Goal: Find specific page/section: Find specific page/section

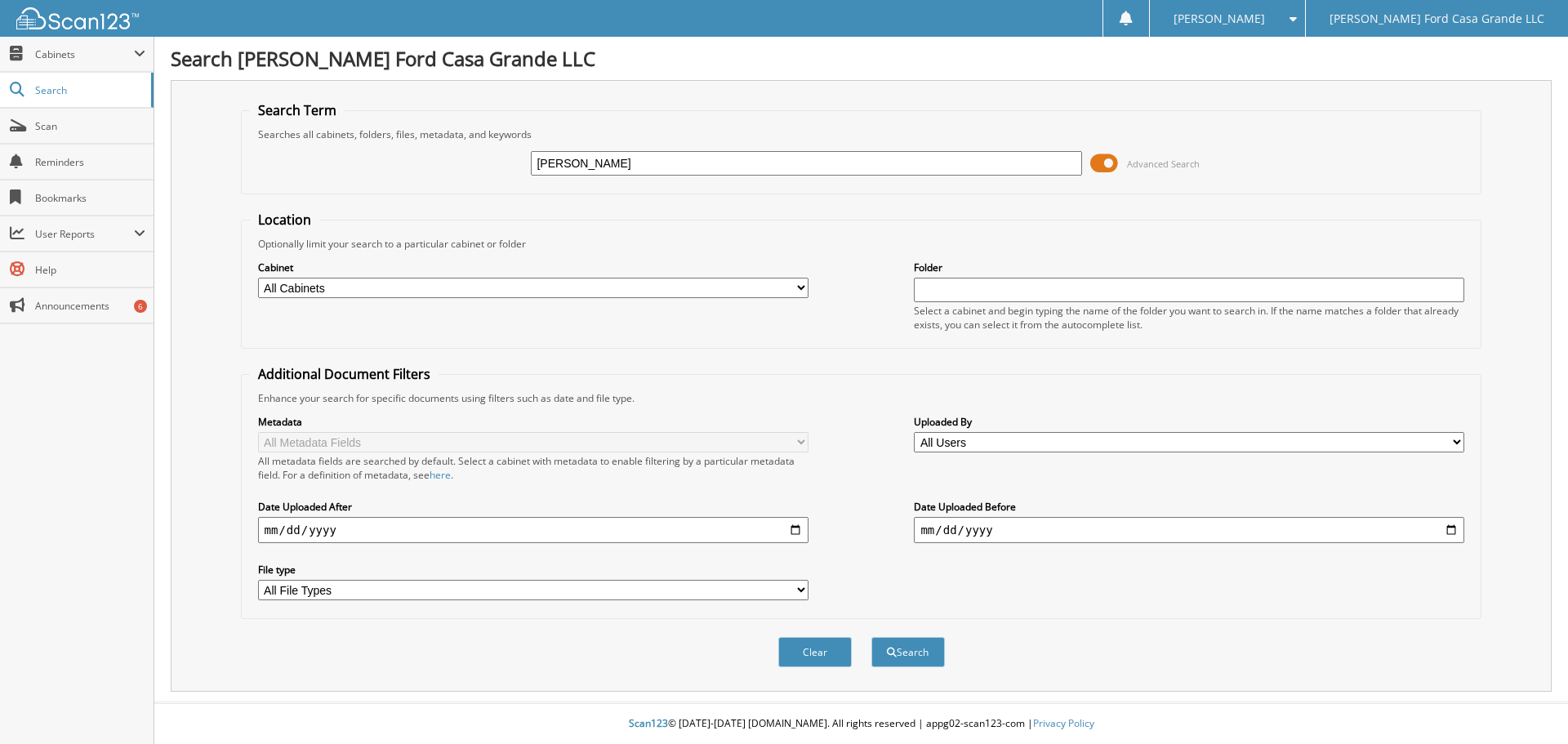
type input "ERIC PAYTOSH"
click at [872, 637] on button "Search" at bounding box center [909, 652] width 74 height 30
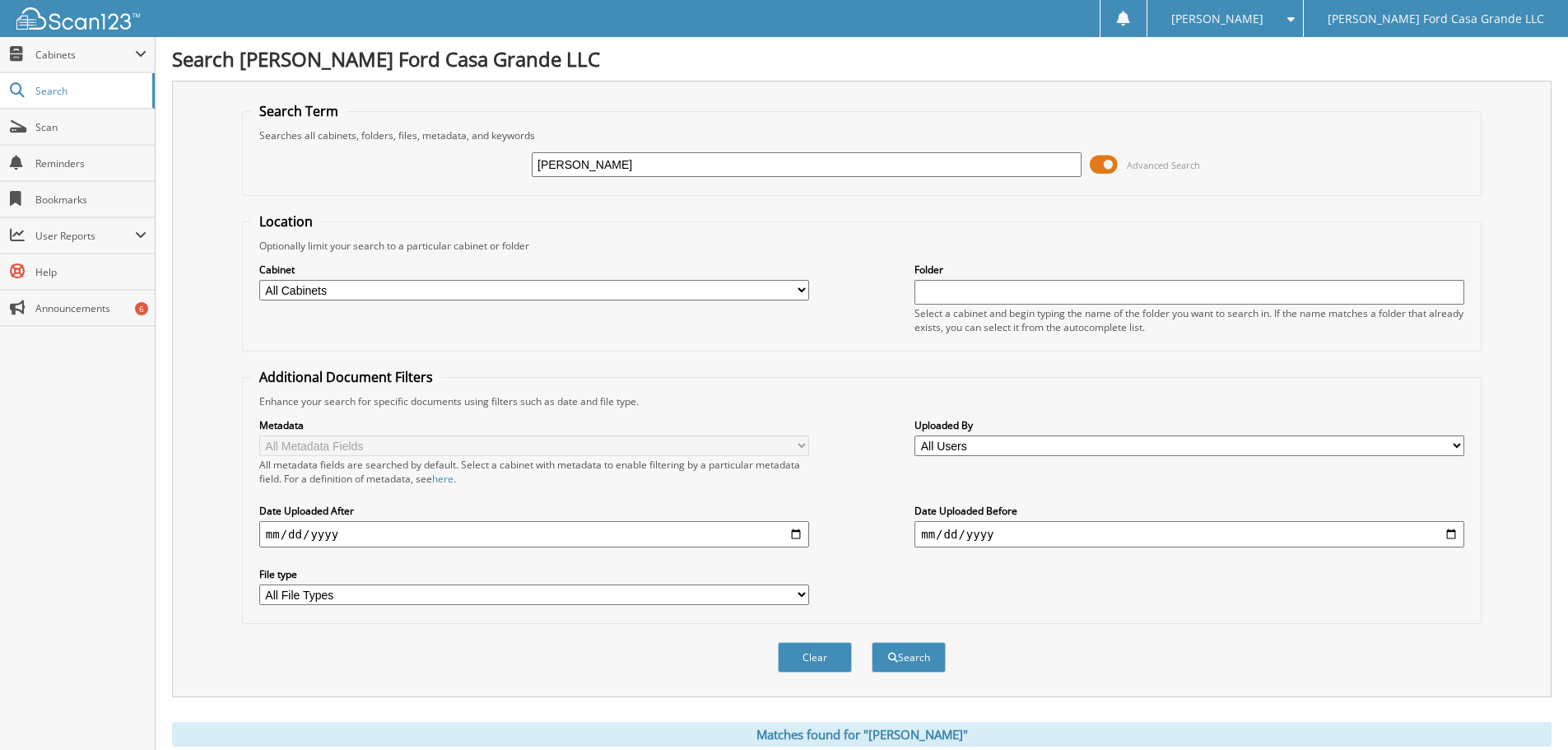
drag, startPoint x: 714, startPoint y: 170, endPoint x: 486, endPoint y: 181, distance: 228.3
click at [495, 181] on div "ERIC PAYTOSH Advanced Search" at bounding box center [862, 165] width 1222 height 44
type input "[US_VEHICLE_IDENTIFICATION_NUMBER]"
click at [872, 642] on button "Search" at bounding box center [909, 657] width 74 height 30
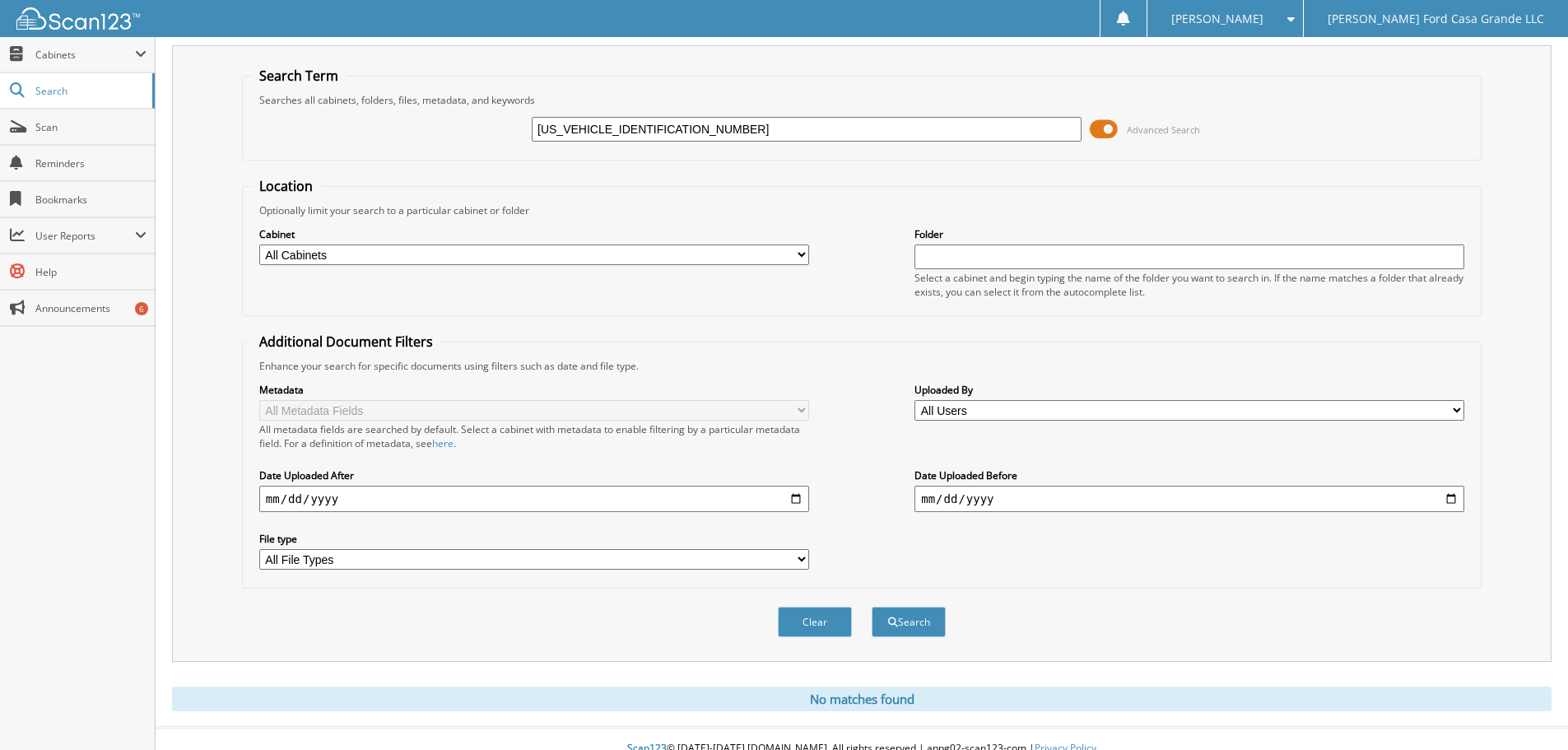
scroll to position [55, 0]
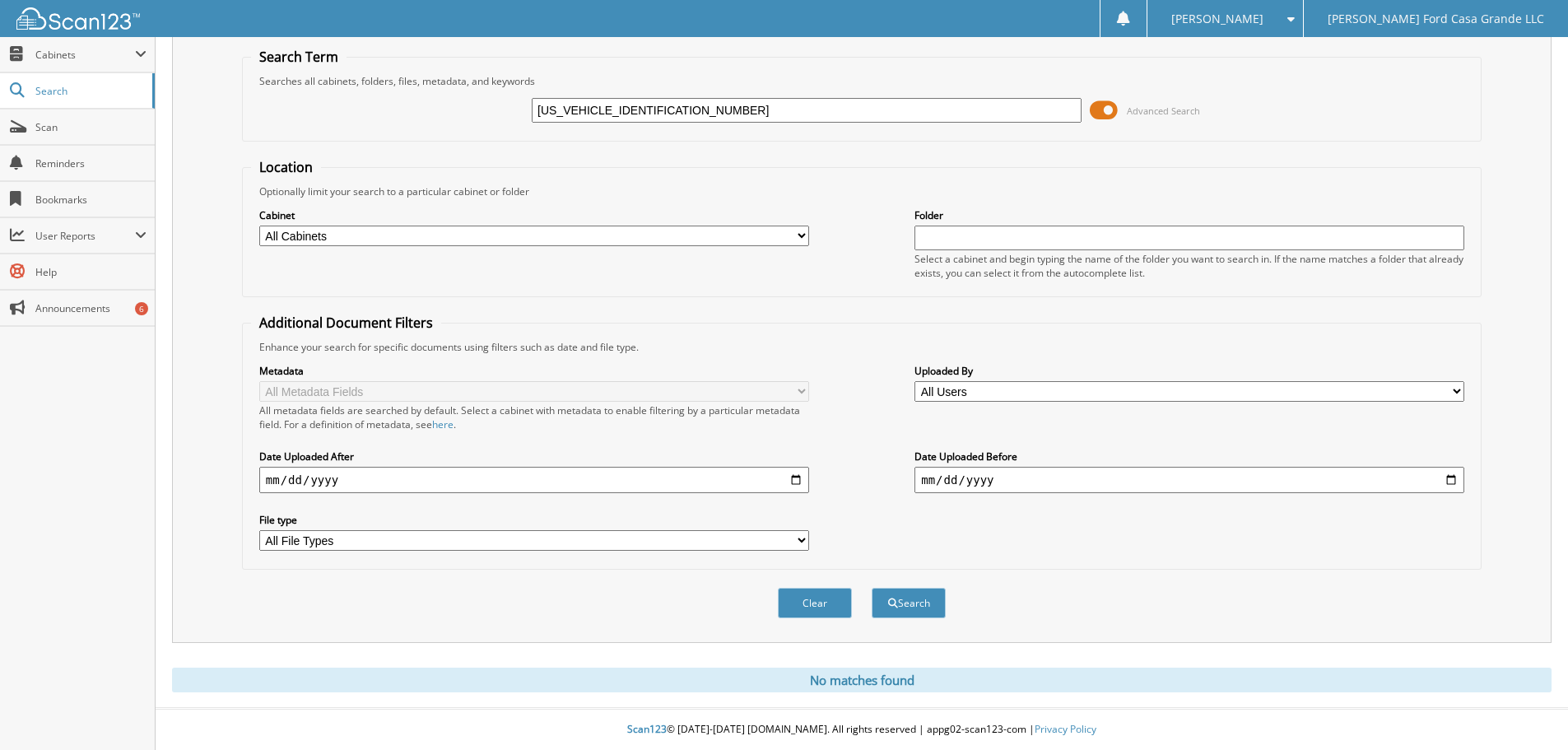
click at [689, 119] on input "[US_VEHICLE_IDENTIFICATION_NUMBER]" at bounding box center [807, 111] width 550 height 25
click at [712, 105] on input "[US_VEHICLE_IDENTIFICATION_NUMBER]" at bounding box center [807, 111] width 550 height 25
click at [1092, 119] on span at bounding box center [1104, 111] width 28 height 25
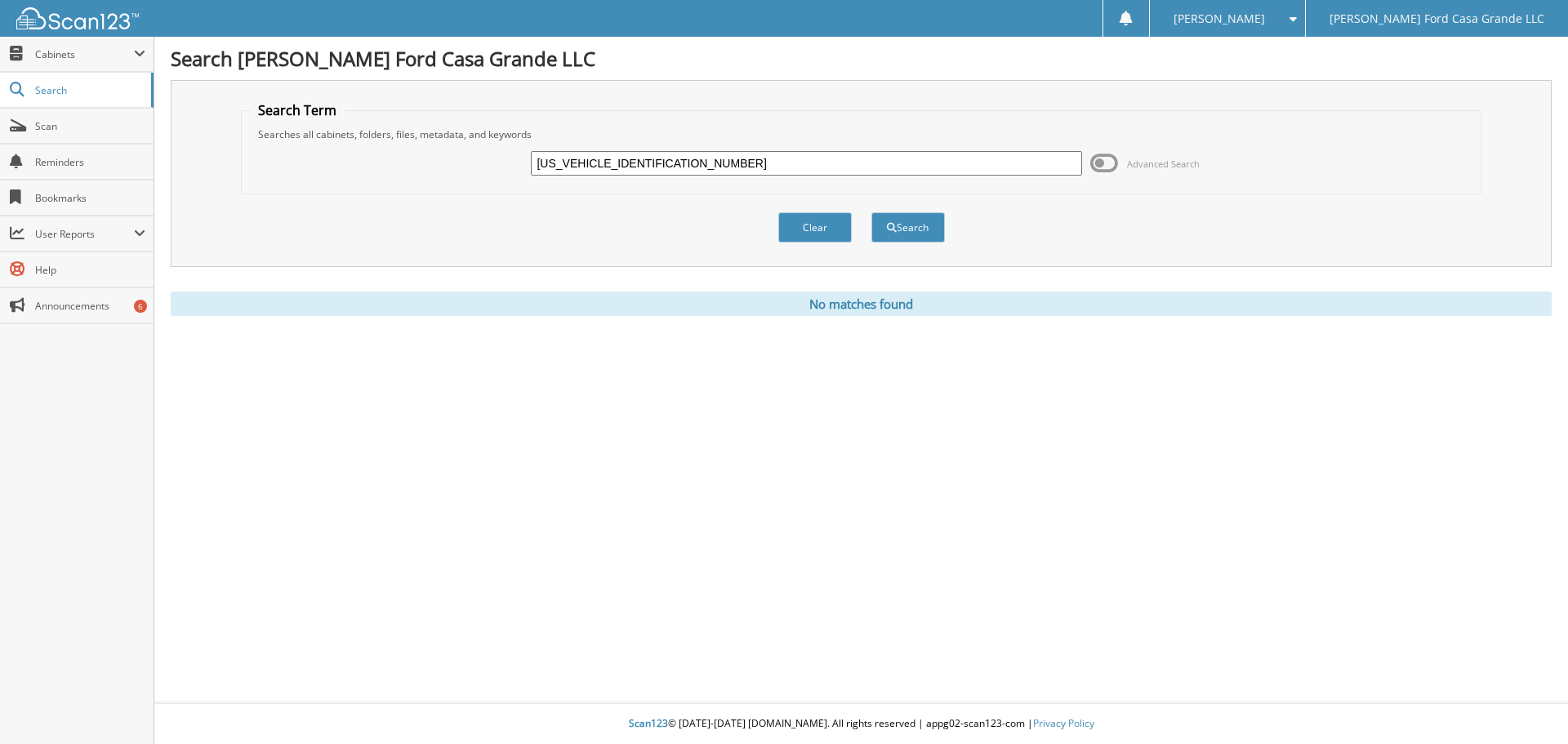
drag, startPoint x: 921, startPoint y: 154, endPoint x: 491, endPoint y: 132, distance: 430.6
click at [491, 132] on fieldset "Search Term Searches all cabinets, folders, files, metadata, and keywords 1FTYR…" at bounding box center [861, 147] width 1241 height 93
click at [909, 232] on button "Search" at bounding box center [909, 227] width 74 height 30
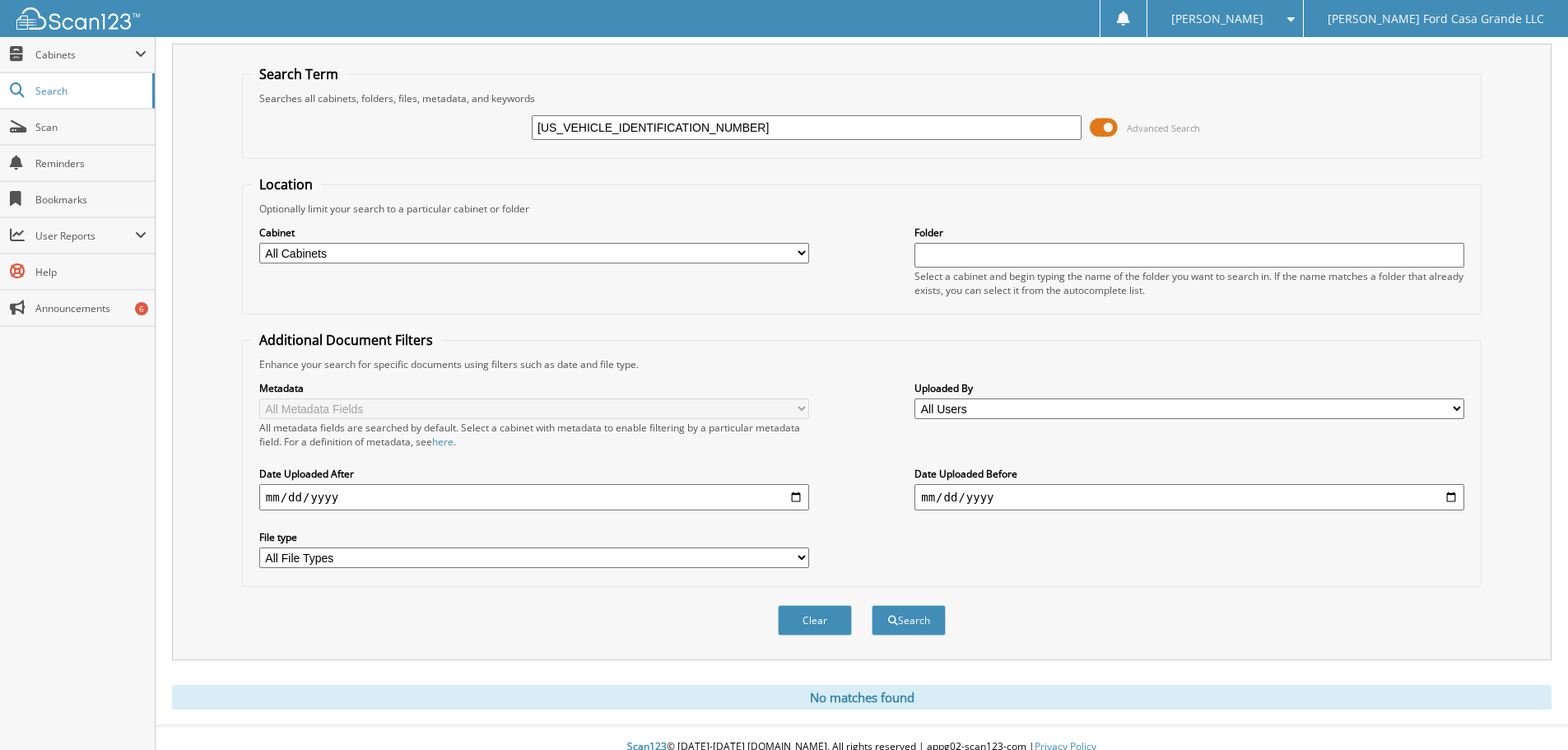
scroll to position [55, 0]
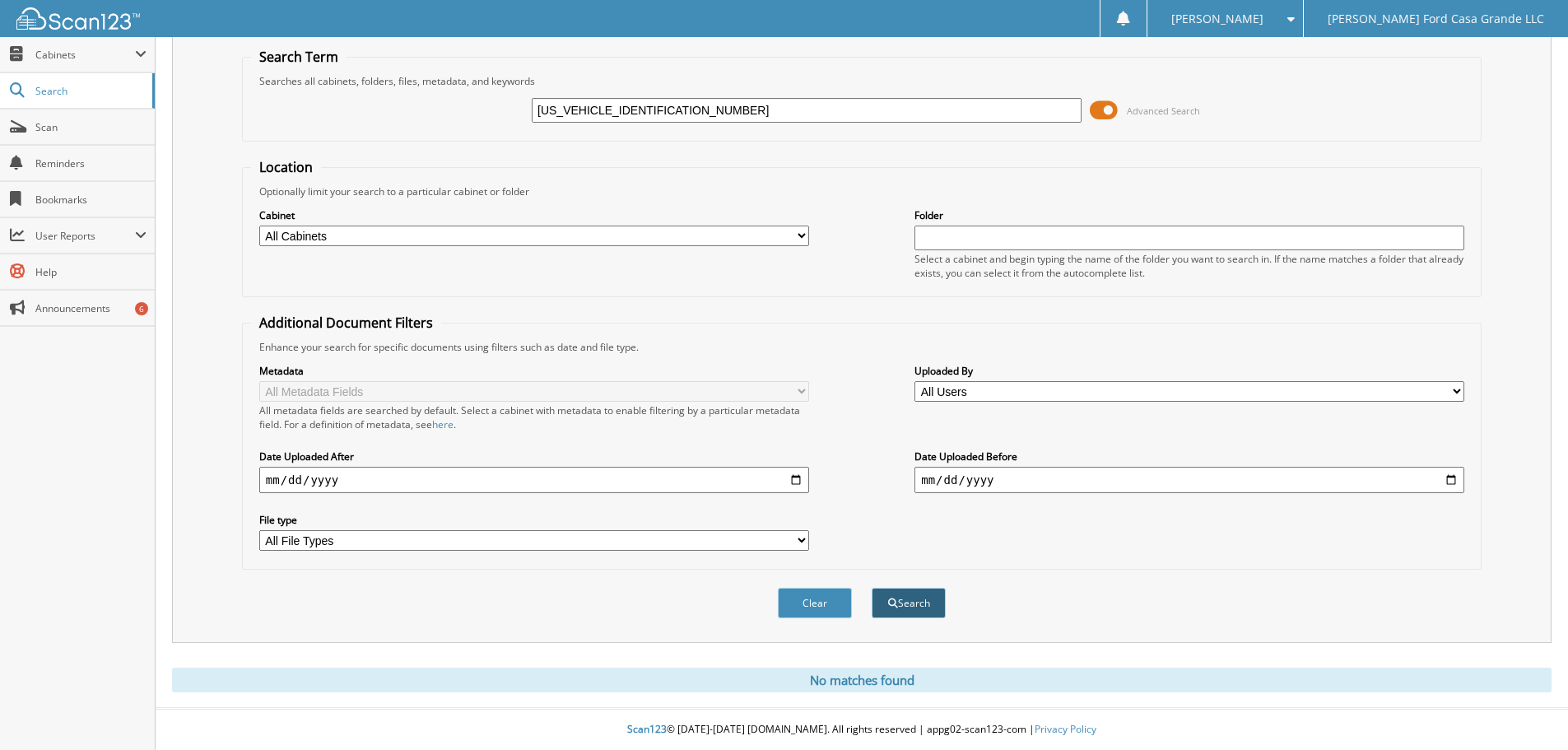
click at [884, 617] on button "Search" at bounding box center [909, 603] width 74 height 30
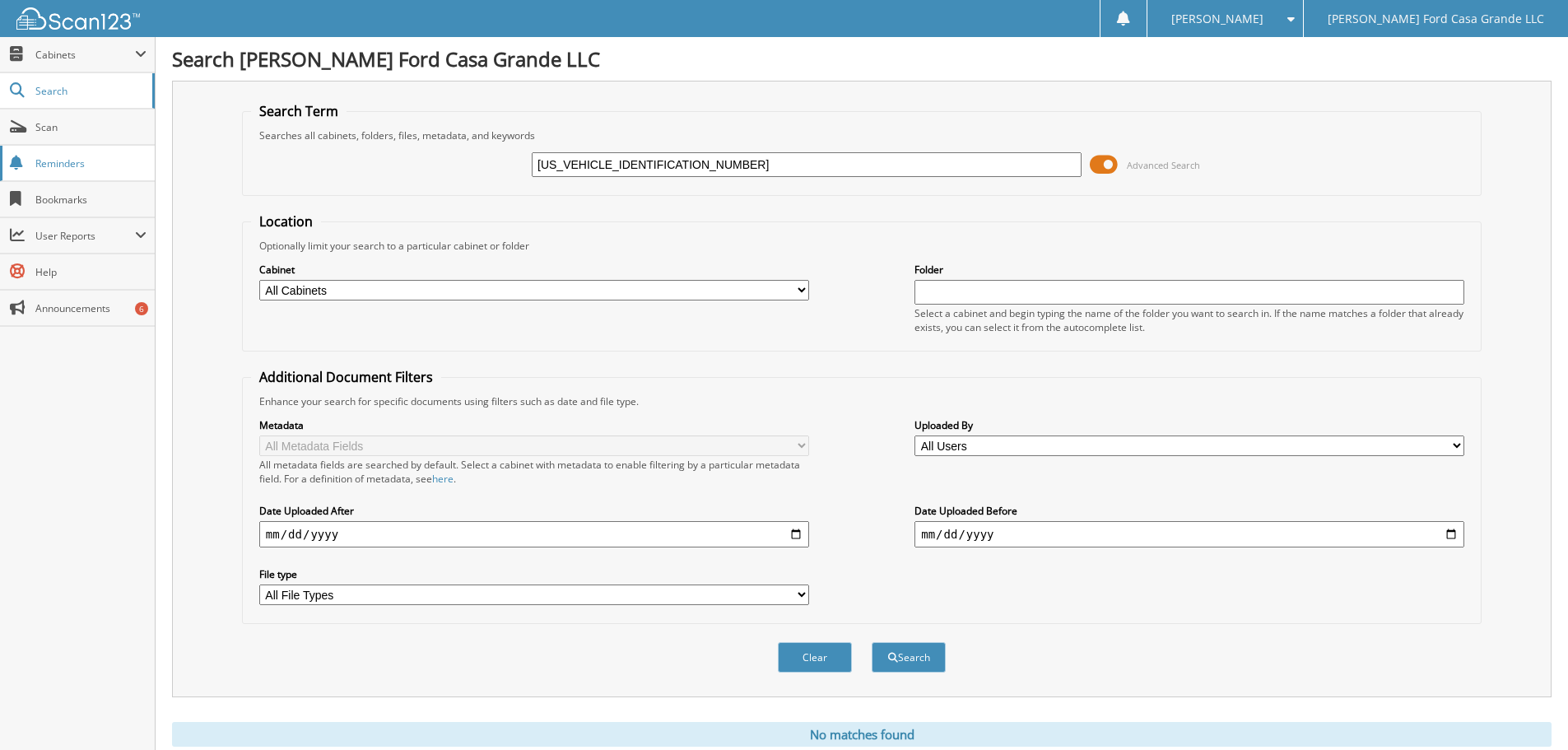
click at [74, 172] on link "Reminders" at bounding box center [77, 164] width 155 height 35
